Goal: Task Accomplishment & Management: Manage account settings

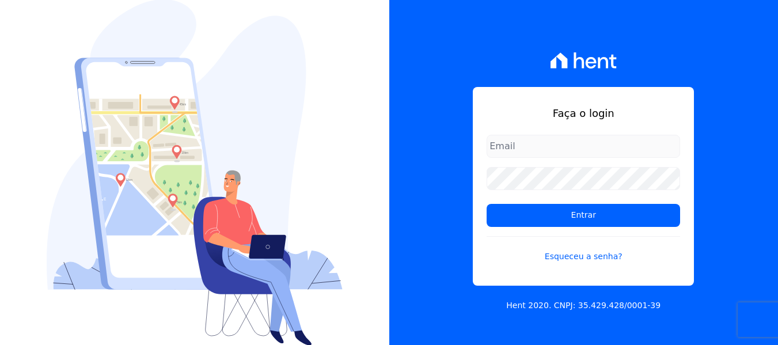
click at [528, 160] on form "Entrar Esqueceu a senha?" at bounding box center [584, 206] width 194 height 142
click at [539, 141] on input "email" at bounding box center [584, 146] width 194 height 23
type input "[PERSON_NAME][EMAIL_ADDRESS][DOMAIN_NAME]"
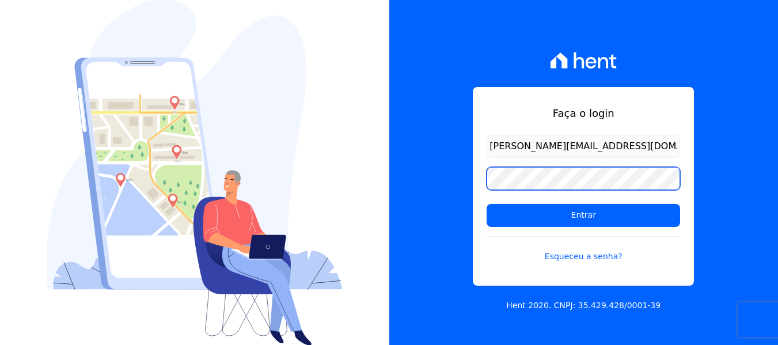
click at [487, 204] on input "Entrar" at bounding box center [584, 215] width 194 height 23
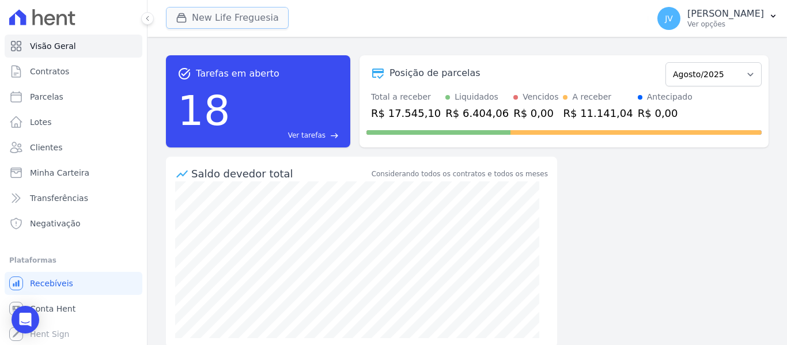
click at [252, 10] on button "New Life Freguesia" at bounding box center [227, 18] width 123 height 22
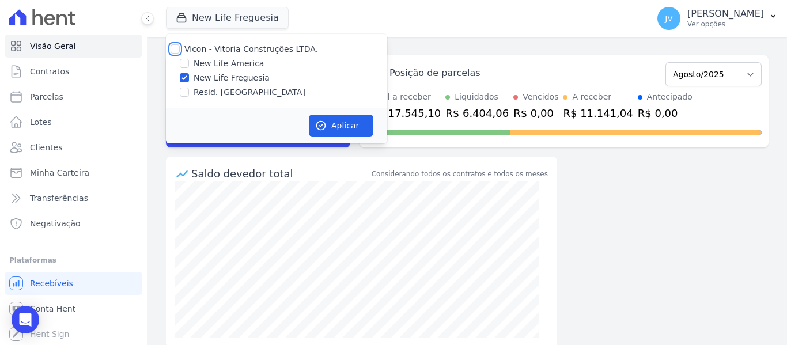
click at [175, 48] on input "Vicon - Vitoria Construções LTDA." at bounding box center [174, 48] width 9 height 9
checkbox input "true"
click at [324, 126] on icon "button" at bounding box center [321, 126] width 12 height 12
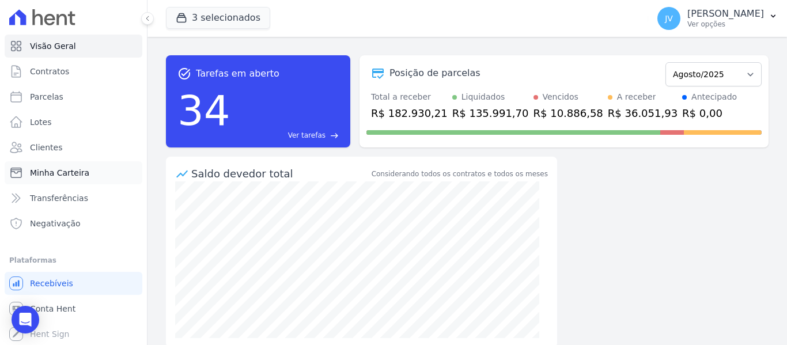
click at [76, 172] on span "Minha Carteira" at bounding box center [59, 173] width 59 height 12
